Goal: Task Accomplishment & Management: Use online tool/utility

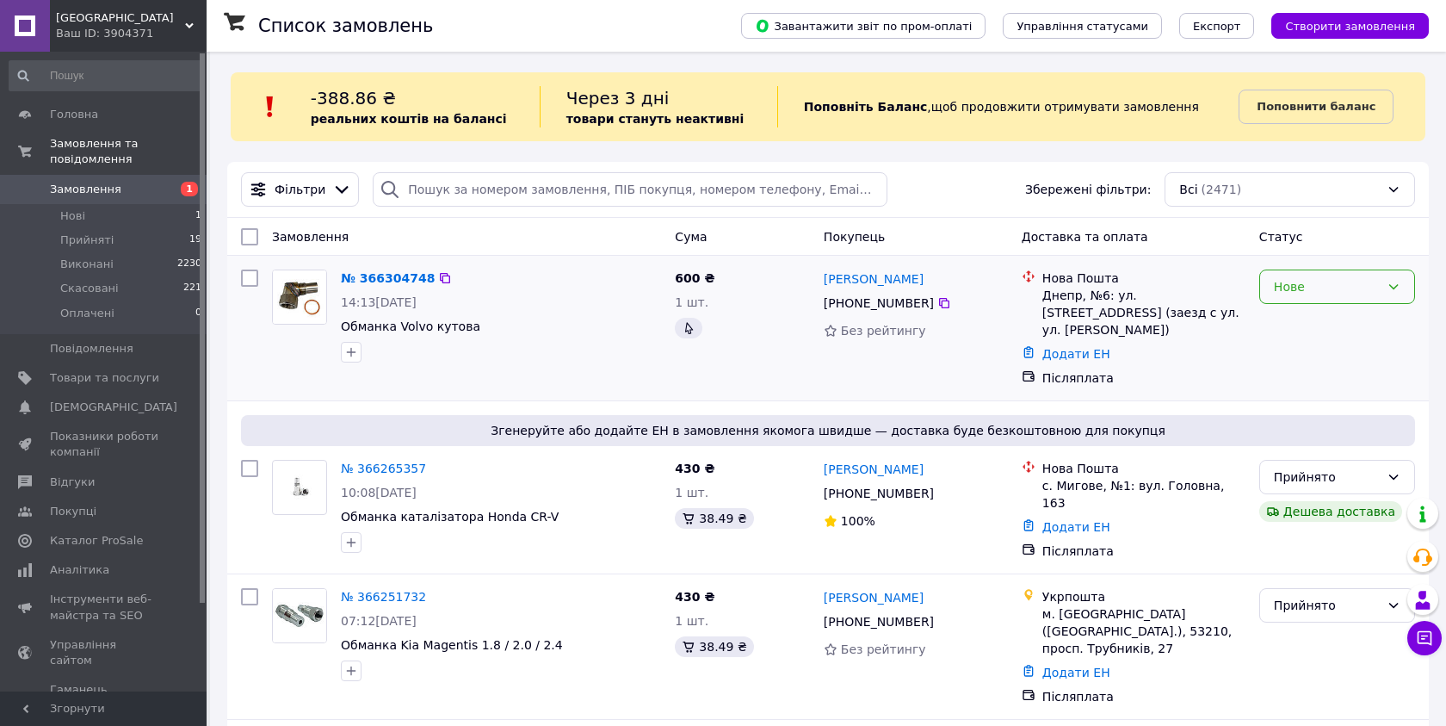
click at [1321, 290] on div "Нове" at bounding box center [1327, 286] width 106 height 19
click at [1297, 318] on li "Прийнято" at bounding box center [1337, 323] width 154 height 31
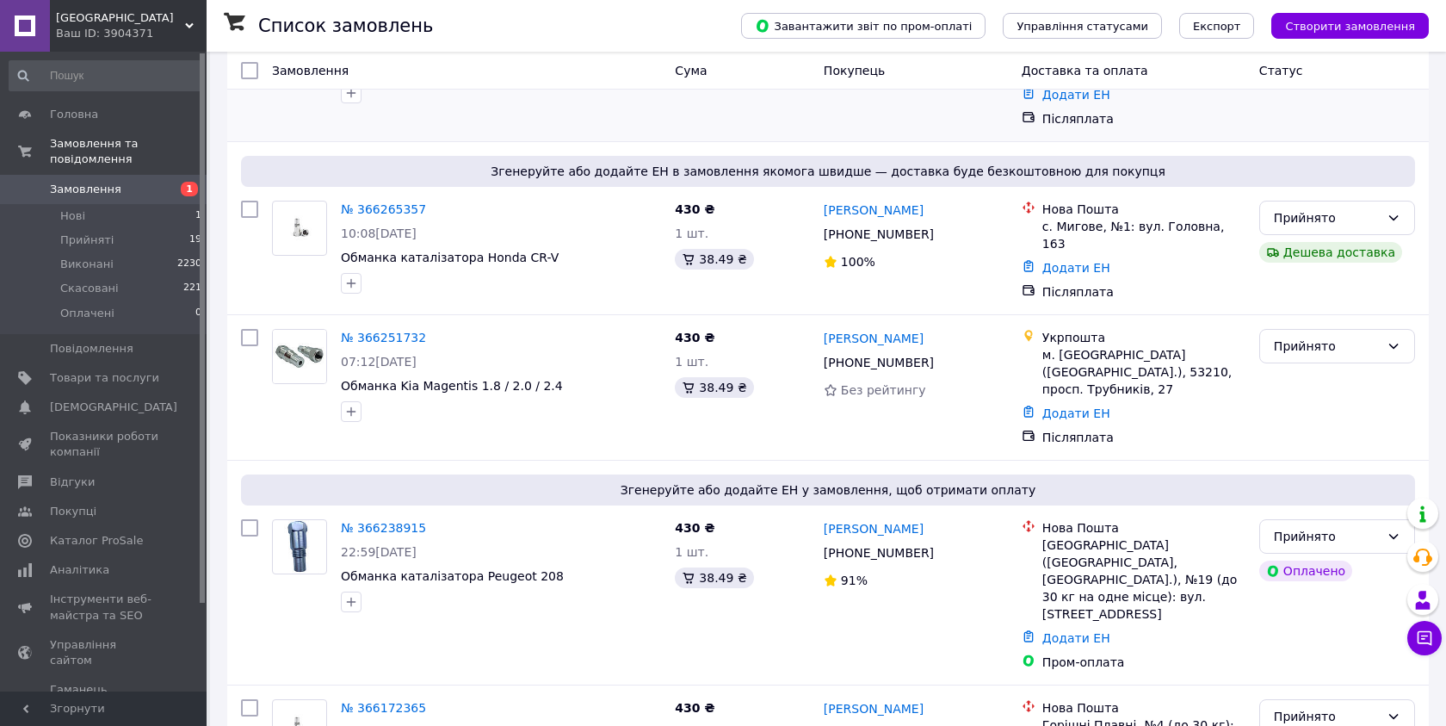
scroll to position [294, 0]
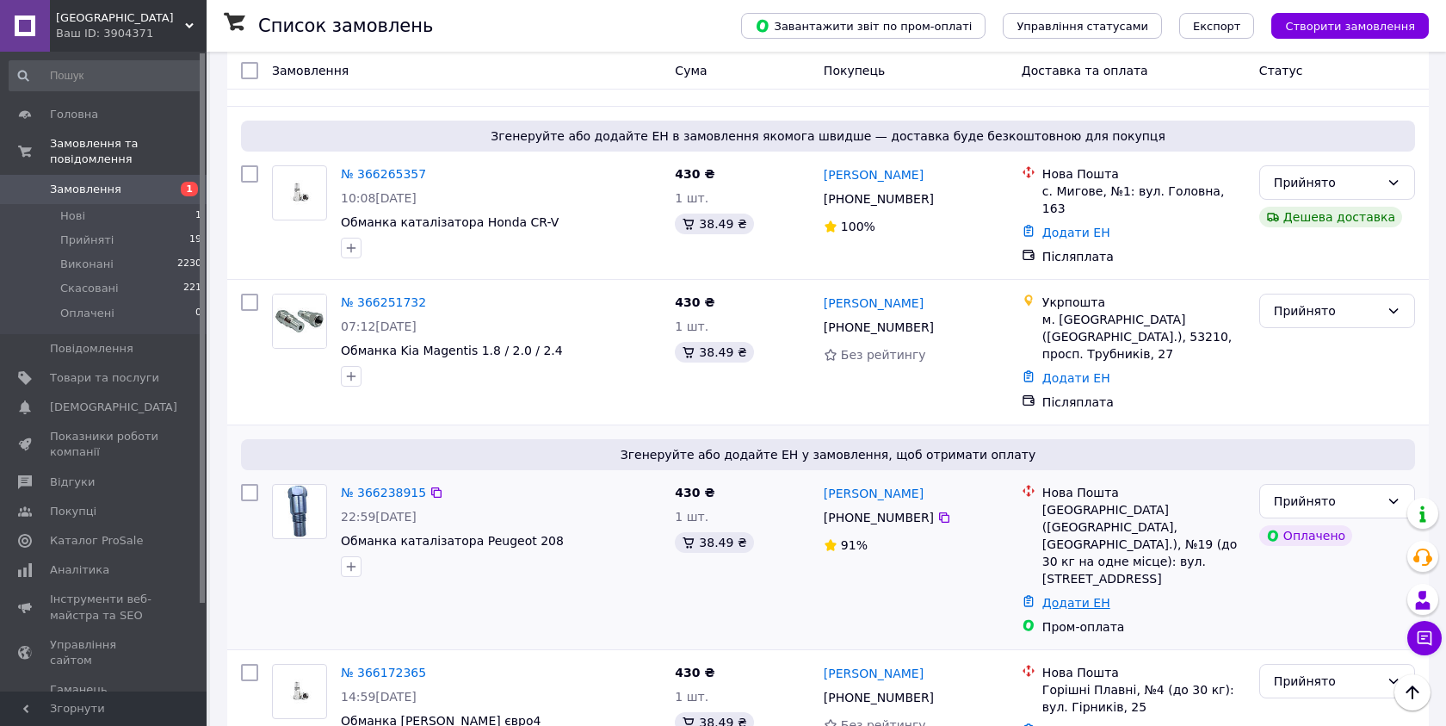
click at [1076, 596] on link "Додати ЕН" at bounding box center [1077, 603] width 68 height 14
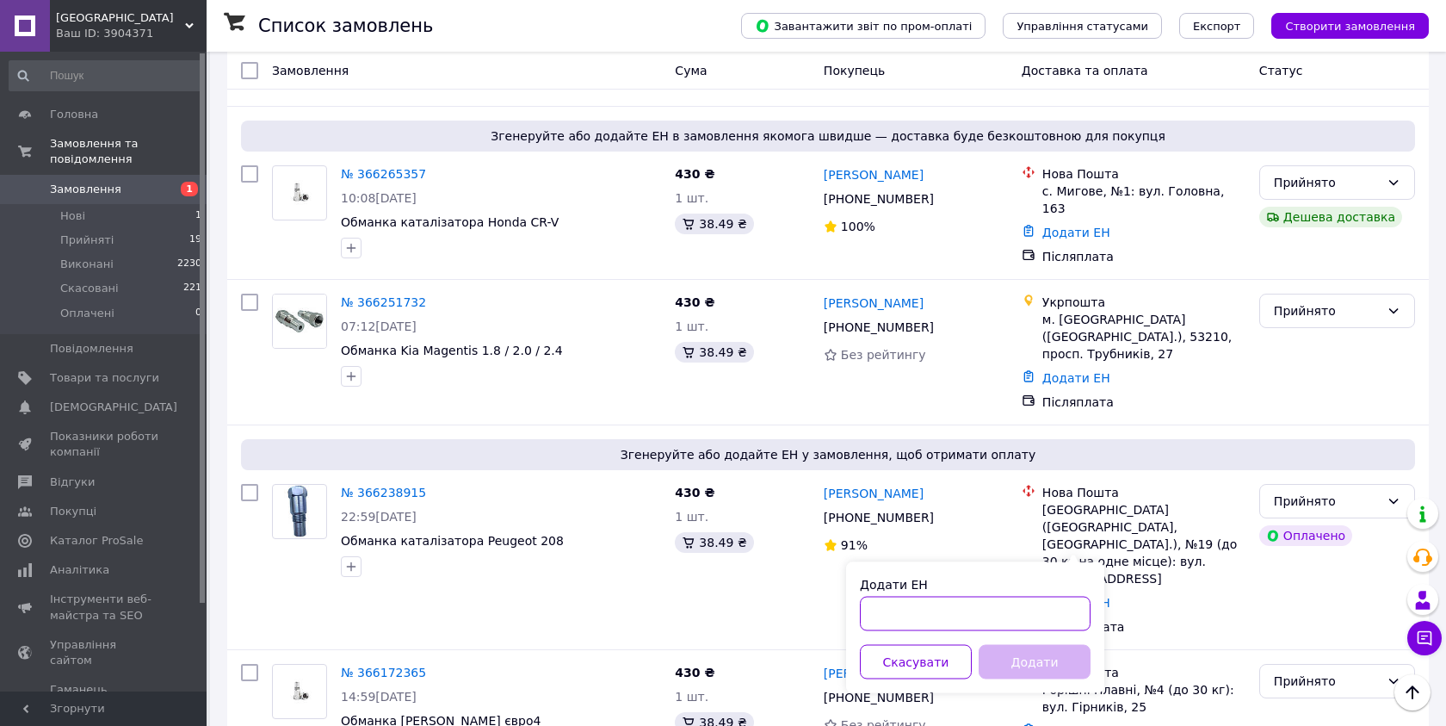
click at [981, 622] on input "Додати ЕН" at bounding box center [975, 614] width 231 height 34
click at [1008, 660] on div "Додати" at bounding box center [1034, 662] width 119 height 34
click at [938, 635] on div "Додати ЕН Скасувати Додати" at bounding box center [975, 627] width 258 height 131
click at [938, 624] on input "Додати ЕН" at bounding box center [975, 614] width 231 height 34
paste input "59001474652010"
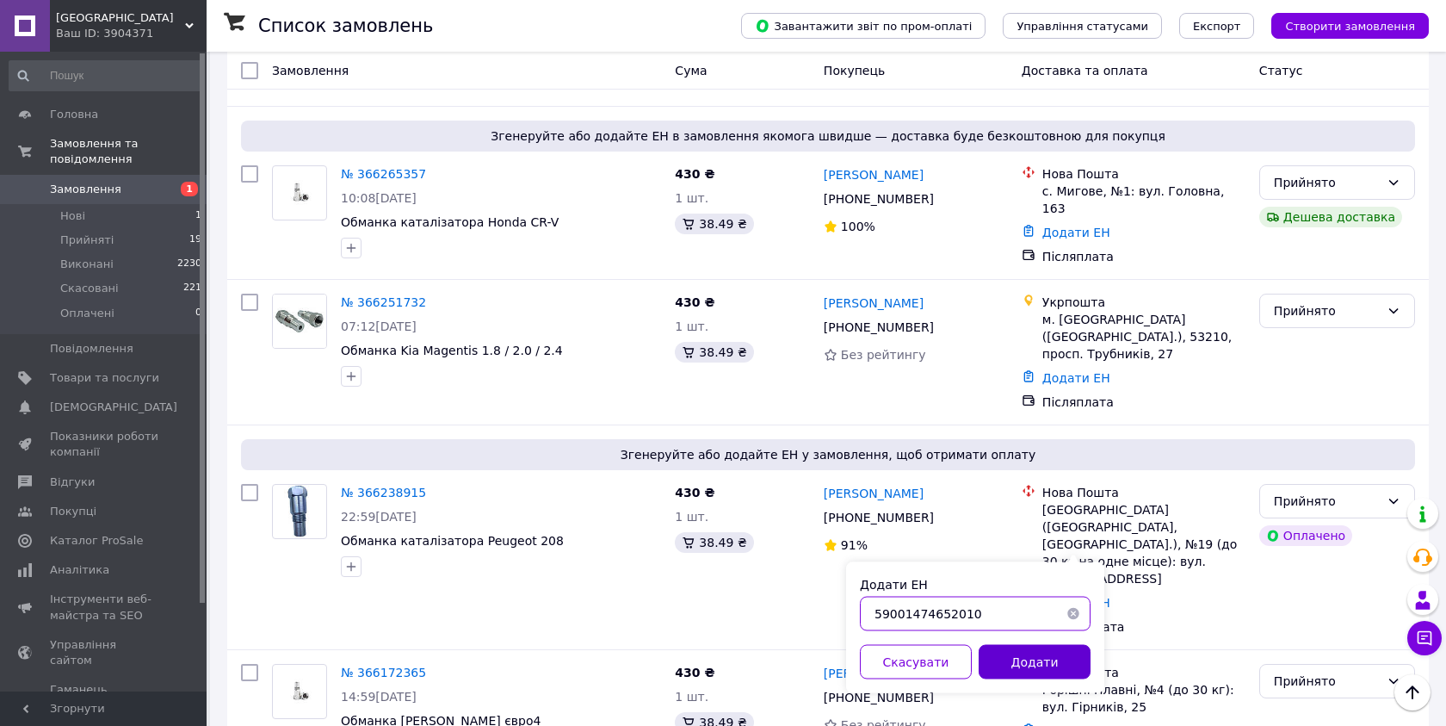
type input "59001474652010"
click at [1036, 645] on button "Додати" at bounding box center [1035, 662] width 112 height 34
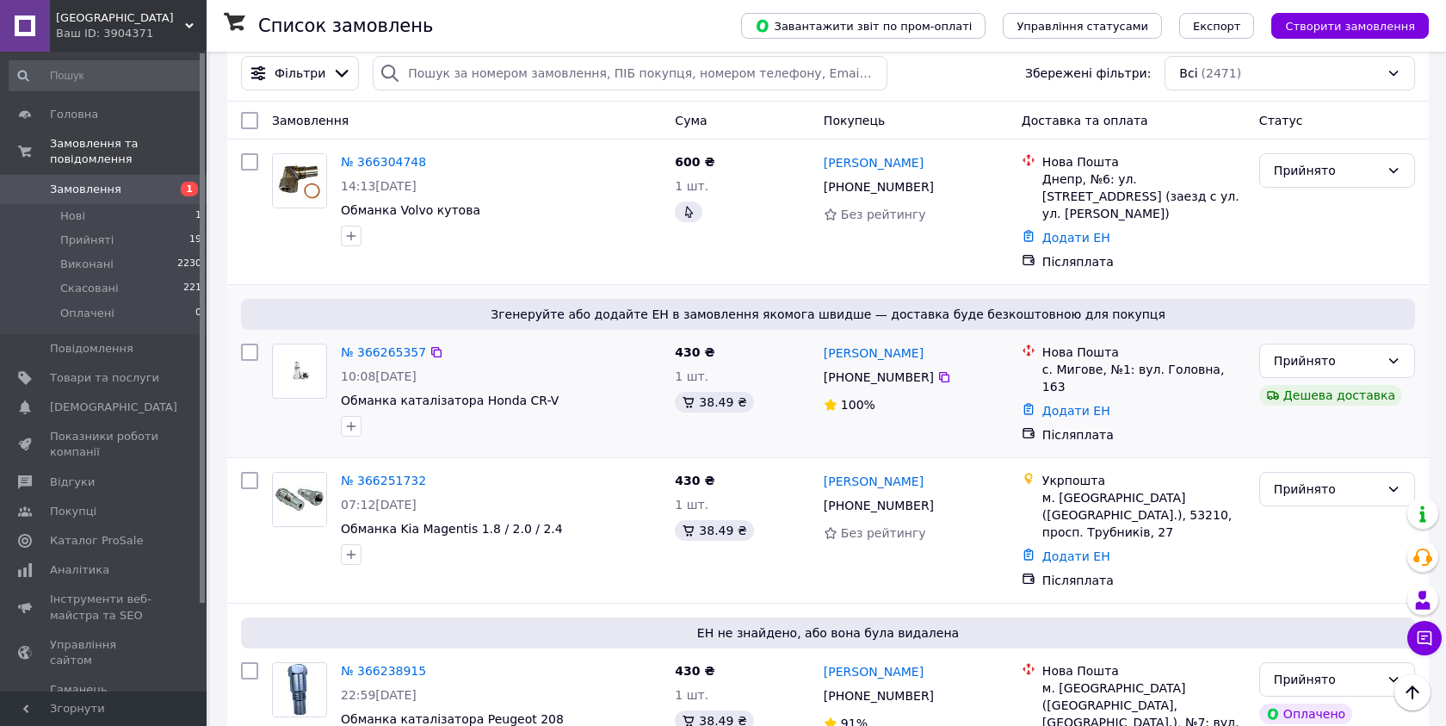
scroll to position [115, 0]
click at [1092, 405] on link "Додати ЕН" at bounding box center [1077, 412] width 68 height 14
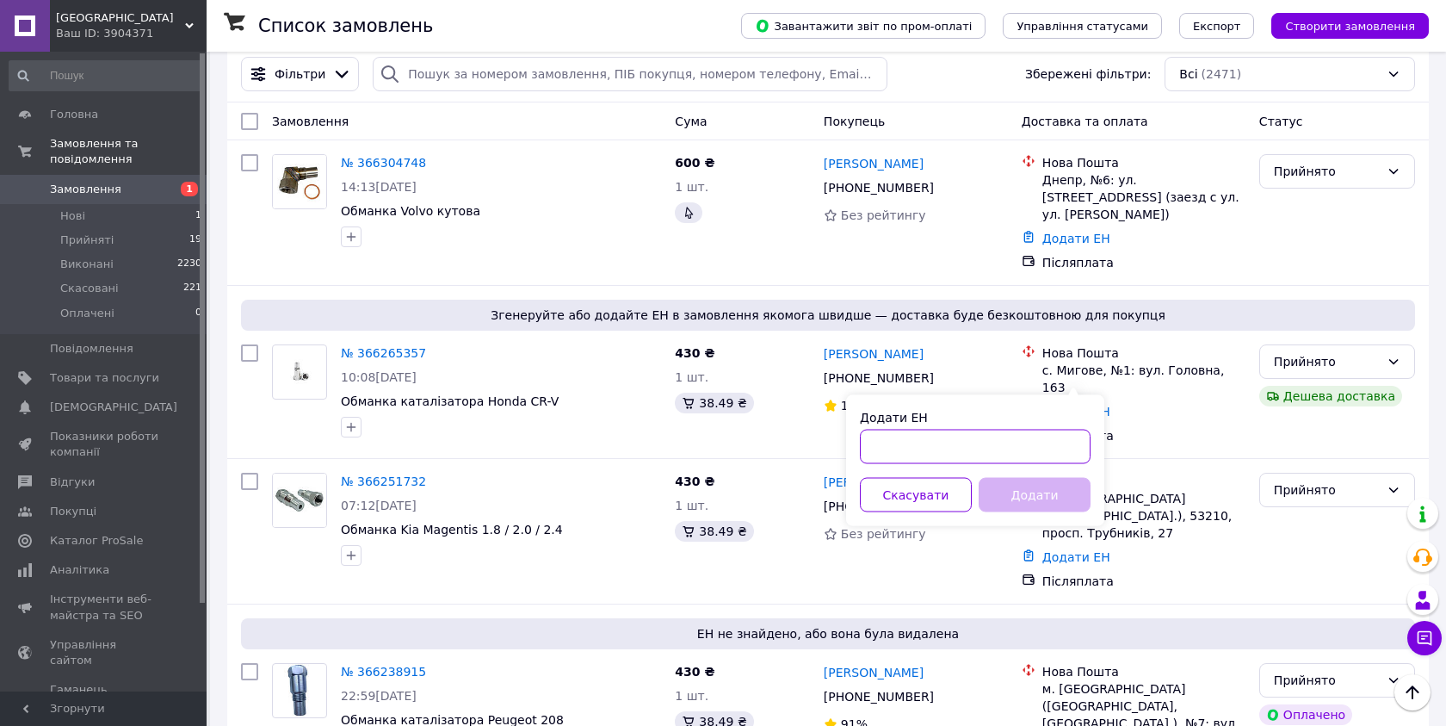
click at [1009, 430] on input "Додати ЕН" at bounding box center [975, 447] width 231 height 34
paste input "59001474651015"
type input "59001474651015"
click at [1021, 486] on button "Додати" at bounding box center [1035, 495] width 112 height 34
